Goal: Transaction & Acquisition: Obtain resource

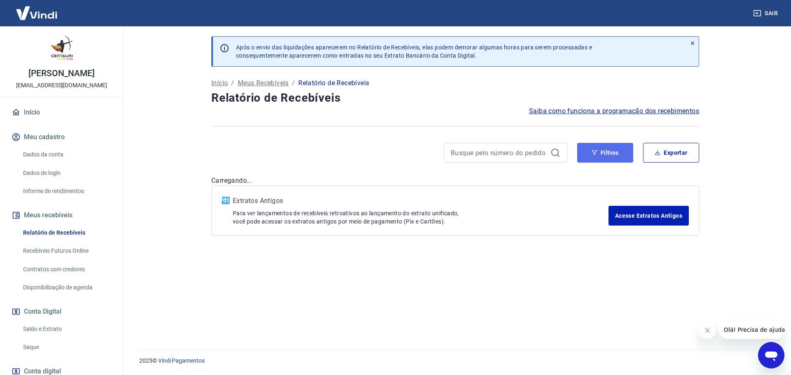
click at [623, 149] on button "Filtros" at bounding box center [605, 153] width 56 height 20
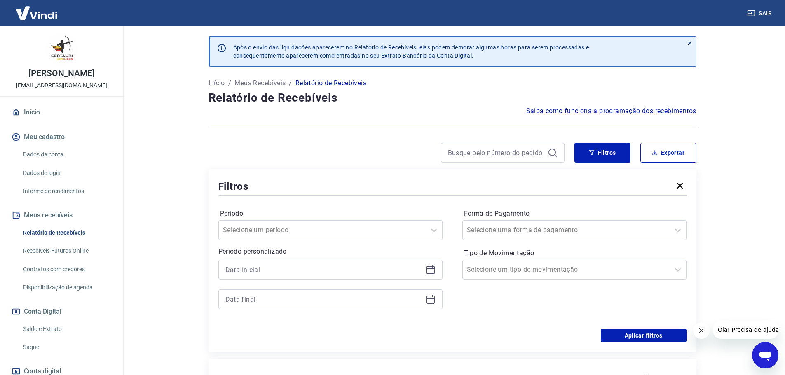
drag, startPoint x: 433, startPoint y: 271, endPoint x: 415, endPoint y: 274, distance: 19.2
click at [432, 271] on icon at bounding box center [431, 270] width 10 height 10
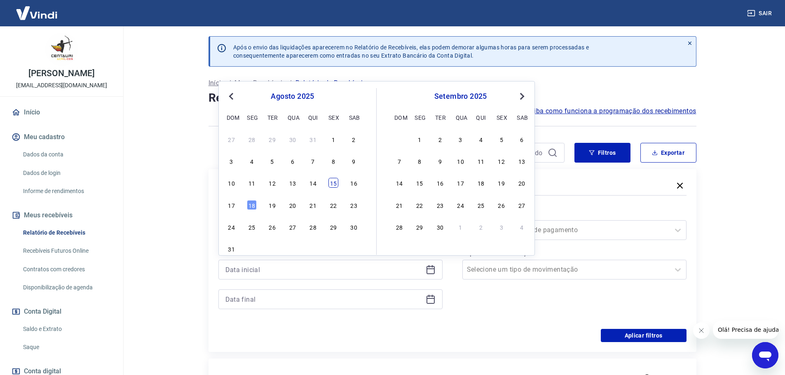
click at [335, 183] on div "15" at bounding box center [333, 183] width 10 height 10
type input "[DATE]"
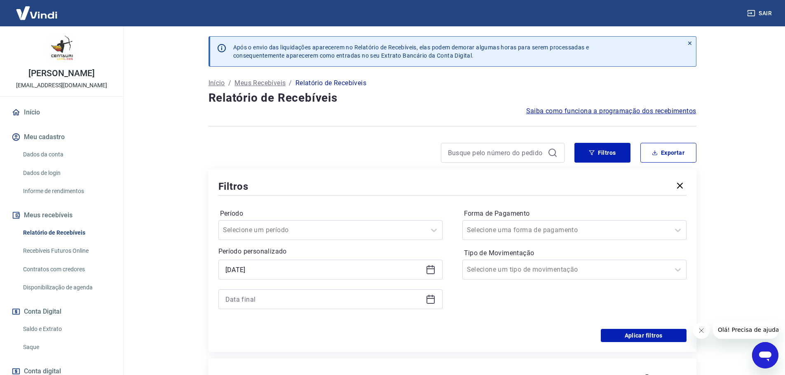
click at [433, 302] on icon at bounding box center [431, 300] width 10 height 10
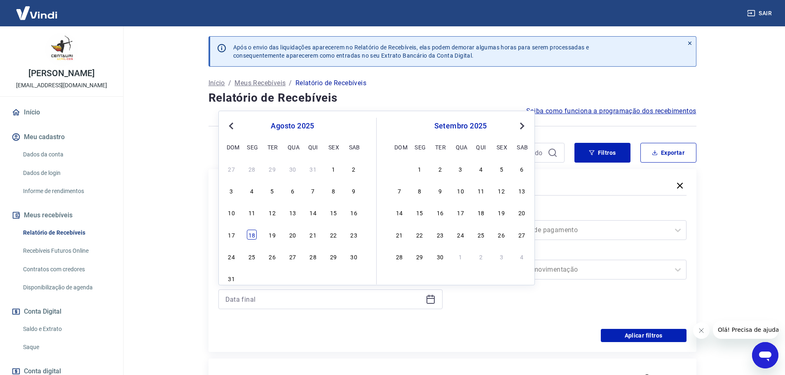
click at [251, 236] on div "18" at bounding box center [252, 235] width 10 height 10
type input "[DATE]"
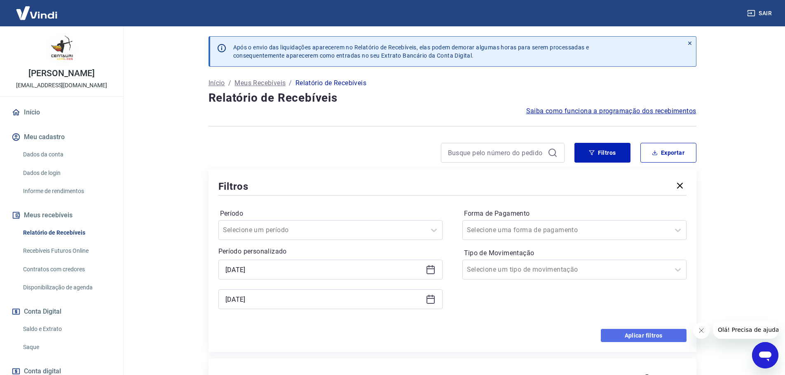
click at [650, 337] on button "Aplicar filtros" at bounding box center [644, 335] width 86 height 13
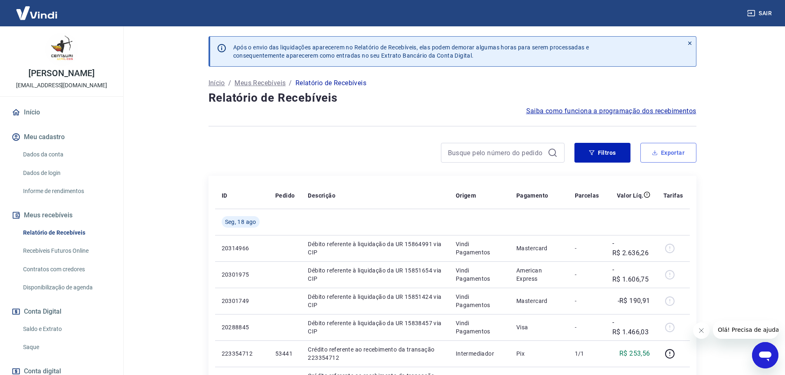
click at [667, 152] on button "Exportar" at bounding box center [668, 153] width 56 height 20
type input "[DATE]"
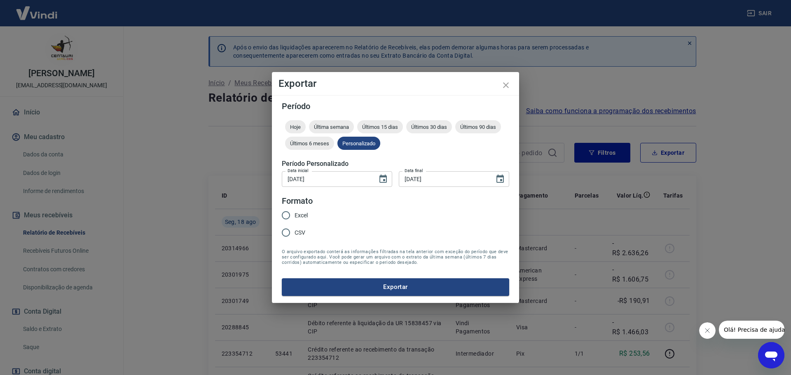
click at [286, 234] on input "CSV" at bounding box center [285, 232] width 17 height 17
radio input "true"
click at [388, 287] on button "Exportar" at bounding box center [395, 287] width 227 height 17
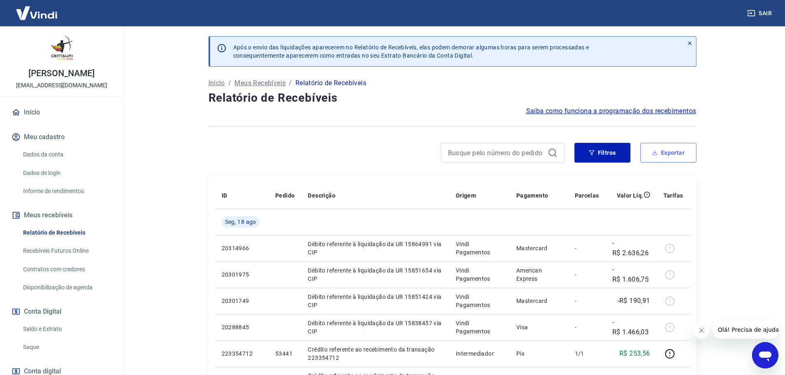
click at [671, 150] on button "Exportar" at bounding box center [668, 153] width 56 height 20
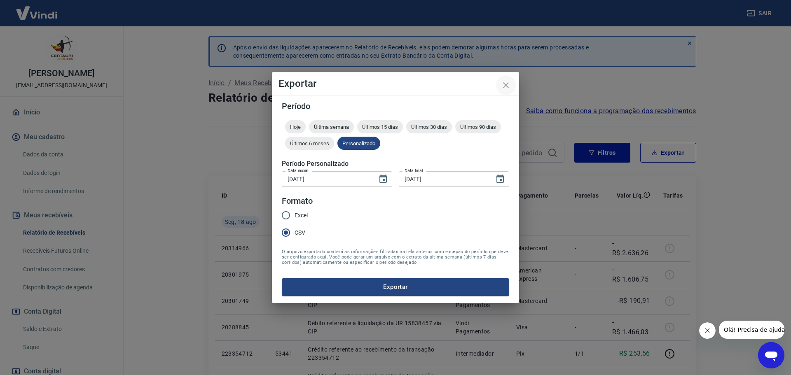
click at [508, 88] on icon "close" at bounding box center [506, 85] width 10 height 10
